Goal: Book appointment/travel/reservation

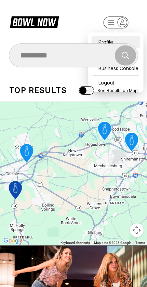
click at [104, 37] on div "Profile" at bounding box center [116, 42] width 49 height 12
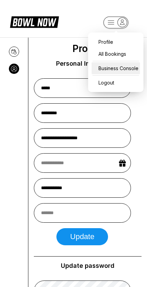
click at [106, 72] on div "Business Console" at bounding box center [116, 68] width 49 height 12
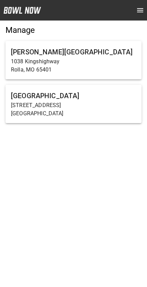
click at [31, 60] on p "1038 Kingshighway" at bounding box center [73, 61] width 125 height 8
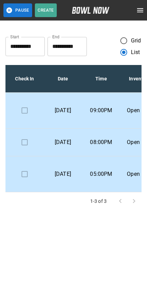
click at [67, 49] on input "**********" at bounding box center [67, 46] width 39 height 19
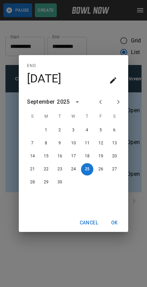
click at [117, 106] on icon "Next month" at bounding box center [118, 102] width 8 height 8
click at [123, 108] on button "Next month" at bounding box center [118, 102] width 12 height 12
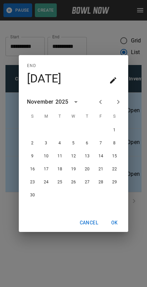
click at [120, 106] on icon "Next month" at bounding box center [118, 102] width 8 height 8
click at [102, 106] on icon "Previous month" at bounding box center [100, 102] width 8 height 8
click at [86, 149] on button "6" at bounding box center [87, 143] width 12 height 12
type input "**********"
click at [118, 229] on button "OK" at bounding box center [115, 222] width 22 height 13
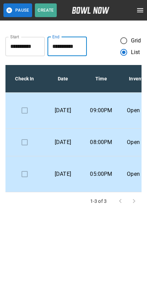
click at [137, 14] on icon "open drawer" at bounding box center [140, 10] width 8 height 8
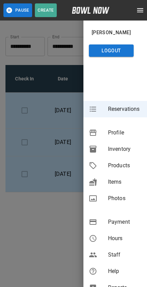
click at [124, 149] on span "Inventory" at bounding box center [125, 149] width 34 height 8
click at [121, 152] on span "Inventory" at bounding box center [125, 149] width 34 height 8
click at [124, 150] on span "Inventory" at bounding box center [125, 149] width 34 height 8
click at [119, 168] on span "Products" at bounding box center [125, 165] width 34 height 8
click at [46, 254] on div at bounding box center [73, 143] width 147 height 287
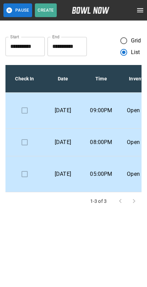
click at [142, 13] on icon "open drawer" at bounding box center [140, 10] width 8 height 8
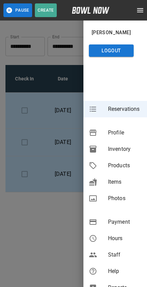
click at [129, 150] on span "Inventory" at bounding box center [125, 149] width 34 height 8
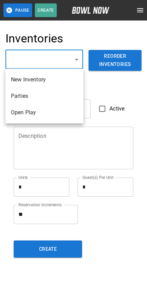
click at [24, 112] on li "Open Play" at bounding box center [44, 112] width 78 height 16
type input "**********"
type input "*********"
type textarea "********"
type textarea "**"
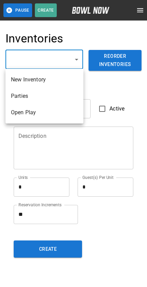
type textarea "*"
type textarea "**"
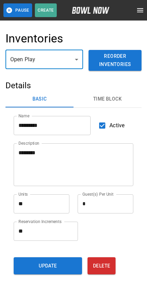
click at [115, 102] on button "Time Block" at bounding box center [108, 99] width 68 height 16
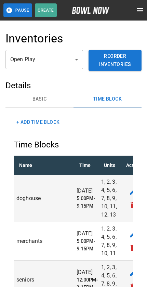
click at [139, 12] on icon "open drawer" at bounding box center [140, 10] width 6 height 4
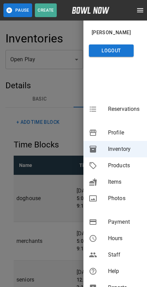
click at [118, 106] on span "Reservations" at bounding box center [125, 109] width 34 height 8
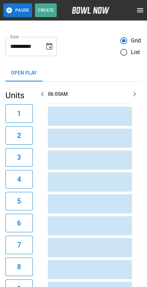
click at [92, 13] on img at bounding box center [91, 10] width 38 height 7
click at [88, 12] on img at bounding box center [91, 10] width 38 height 7
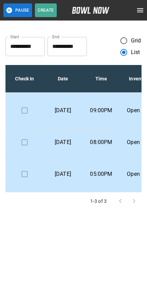
click at [64, 52] on input "**********" at bounding box center [67, 46] width 39 height 19
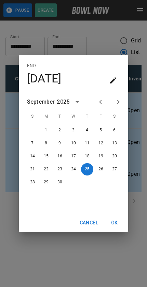
click at [123, 108] on button "Next month" at bounding box center [118, 102] width 12 height 12
click at [123, 106] on button "Next month" at bounding box center [118, 102] width 12 height 12
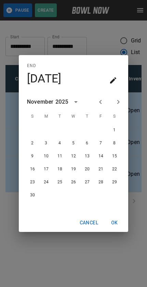
click at [123, 105] on button "Next month" at bounding box center [118, 102] width 12 height 12
click at [102, 106] on icon "Previous month" at bounding box center [100, 102] width 8 height 8
click at [102, 149] on button "7" at bounding box center [101, 143] width 12 height 12
type input "**********"
click at [120, 228] on button "OK" at bounding box center [115, 222] width 22 height 13
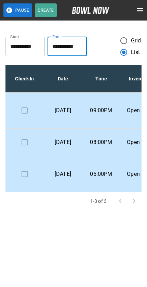
click at [136, 10] on button "open drawer" at bounding box center [140, 10] width 14 height 14
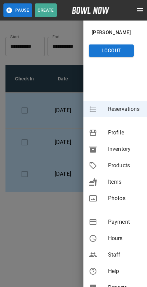
click at [85, 12] on img at bounding box center [91, 10] width 38 height 7
click at [93, 10] on img at bounding box center [91, 10] width 38 height 7
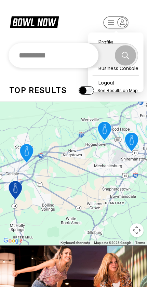
click at [42, 56] on input "text" at bounding box center [54, 55] width 90 height 25
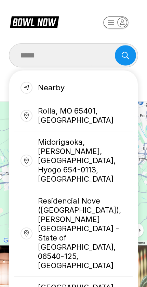
click at [55, 115] on div "Rolla, MO 65401, [GEOGRAPHIC_DATA]" at bounding box center [73, 115] width 118 height 31
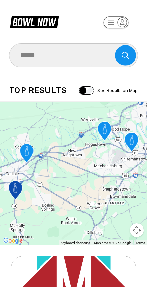
type input "**********"
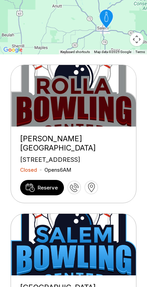
scroll to position [191, 0]
click at [38, 195] on link "Reserve" at bounding box center [42, 187] width 44 height 15
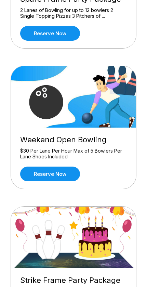
scroll to position [571, 0]
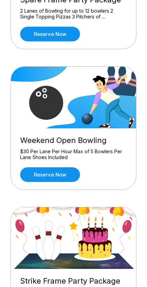
click at [51, 175] on link "Reserve now" at bounding box center [50, 174] width 60 height 15
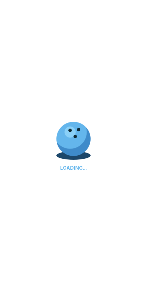
scroll to position [0, 0]
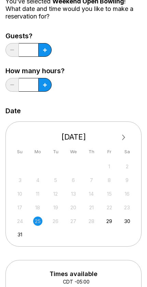
click at [124, 135] on button "Next Month" at bounding box center [123, 137] width 11 height 11
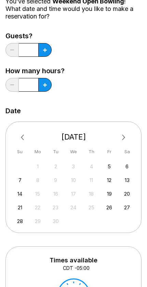
click at [126, 138] on button "Next Month" at bounding box center [123, 137] width 11 height 11
click at [122, 141] on button "Next Month" at bounding box center [123, 137] width 11 height 11
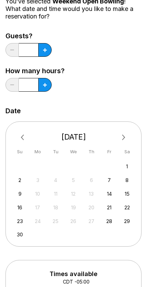
click at [110, 180] on div "7" at bounding box center [109, 179] width 9 height 9
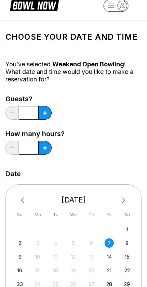
scroll to position [16, 0]
